Goal: Task Accomplishment & Management: Use online tool/utility

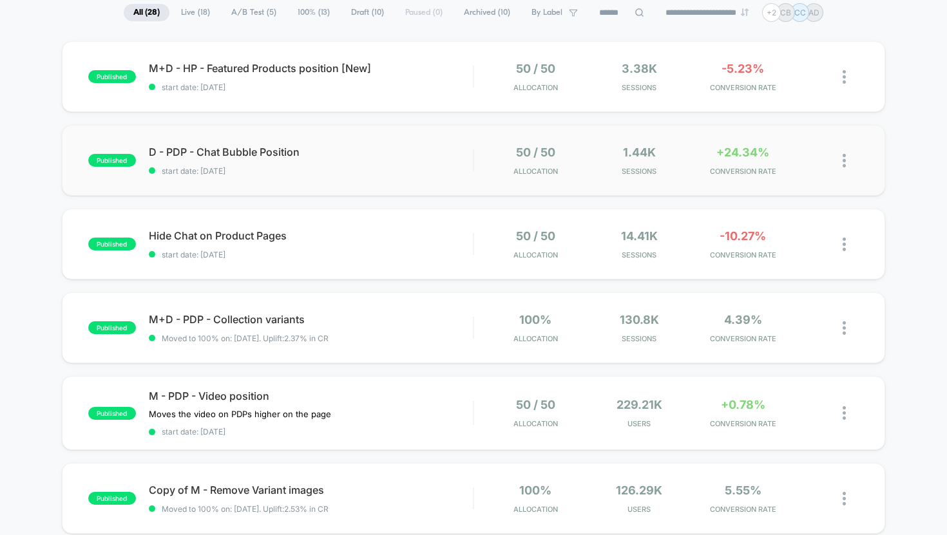
scroll to position [108, 0]
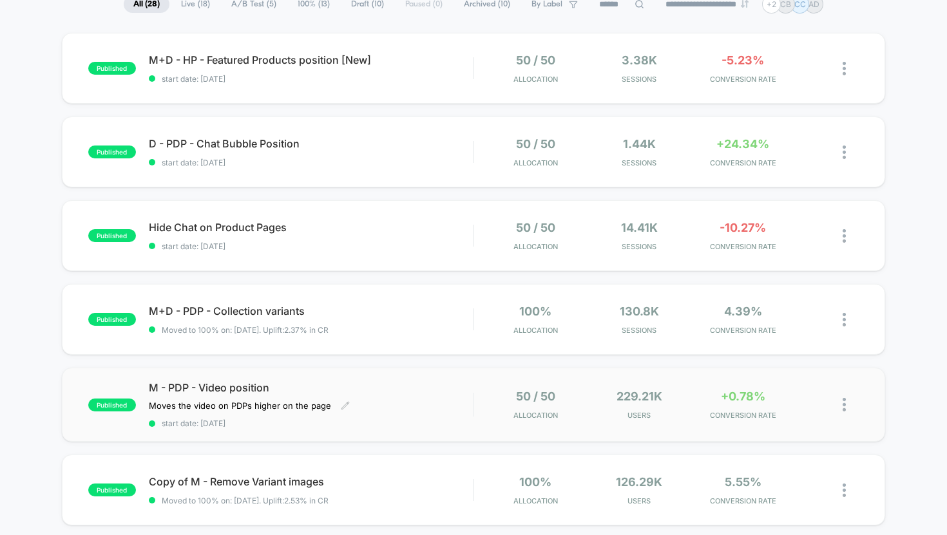
click at [419, 396] on div "M - PDP - Video position Moves the video on PDPs higher on the page Click to ed…" at bounding box center [311, 404] width 325 height 47
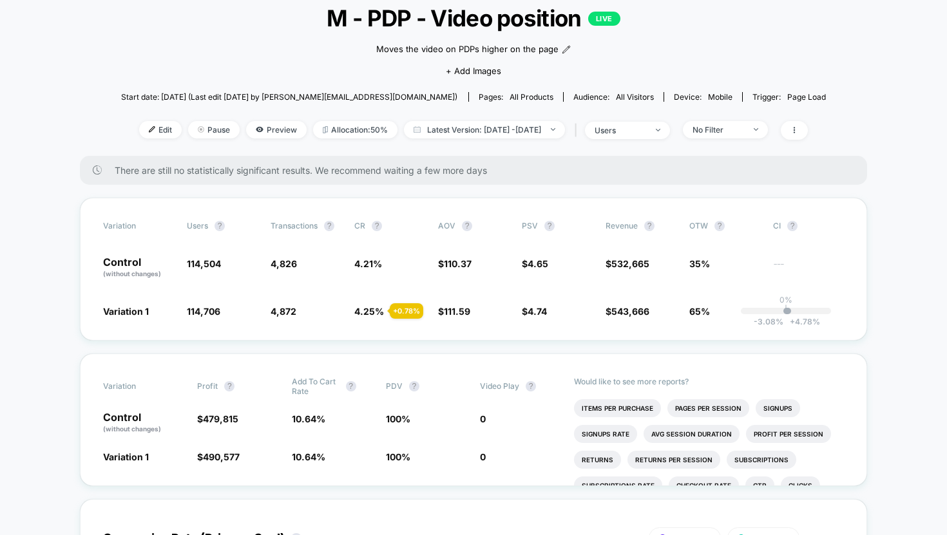
scroll to position [88, 0]
